Goal: Learn about a topic

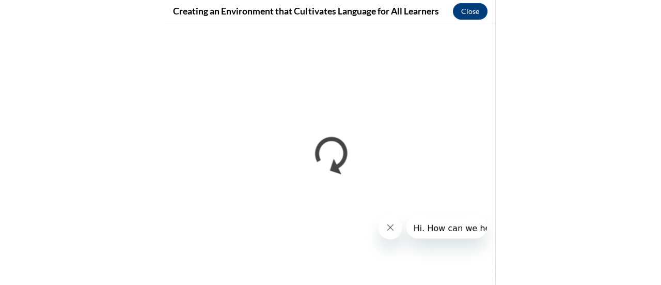
scroll to position [459, 0]
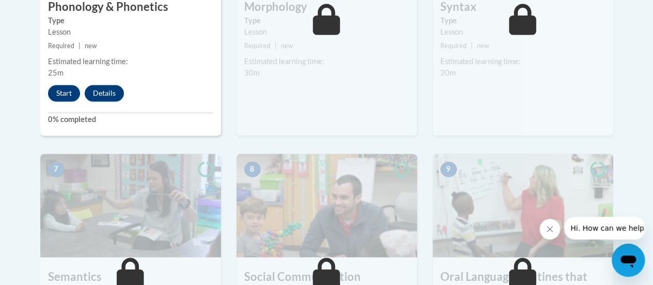
scroll to position [645, 0]
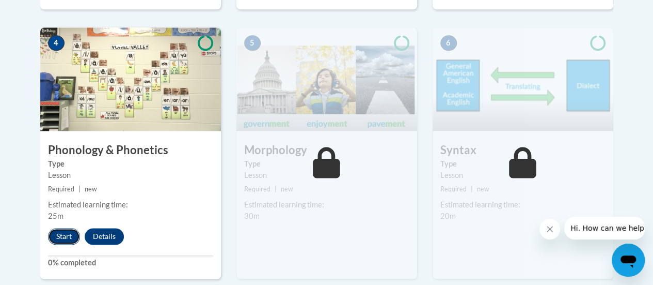
click at [60, 239] on button "Start" at bounding box center [64, 236] width 32 height 17
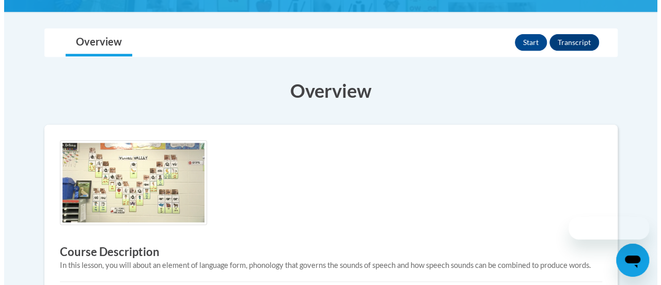
scroll to position [203, 0]
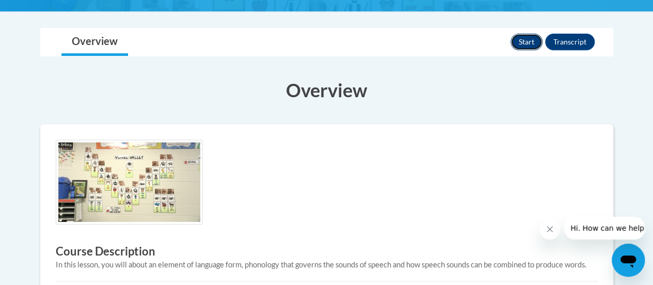
click at [526, 45] on button "Start" at bounding box center [527, 42] width 32 height 17
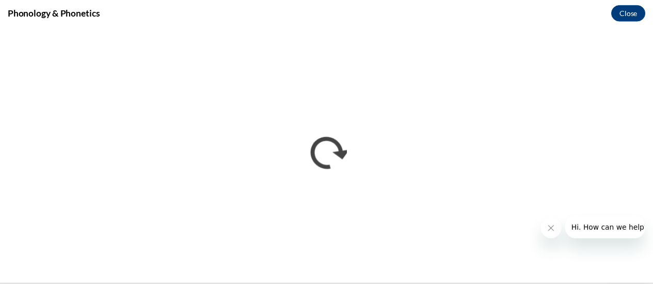
scroll to position [0, 0]
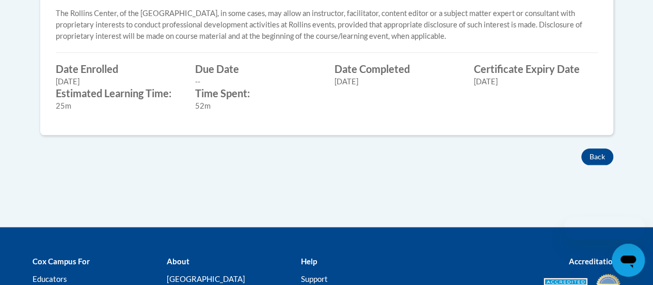
scroll to position [490, 0]
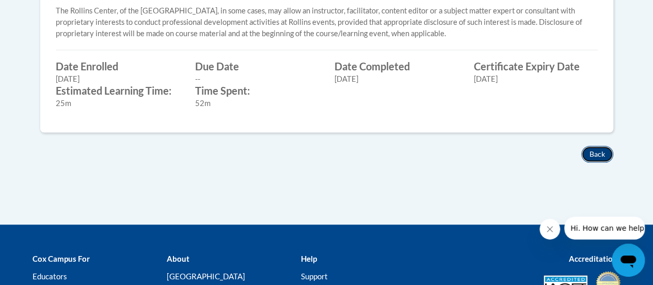
click at [594, 150] on button "Back" at bounding box center [598, 154] width 32 height 17
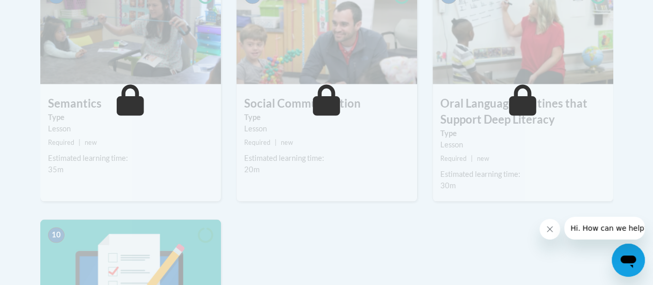
scroll to position [835, 0]
